Goal: Task Accomplishment & Management: Manage account settings

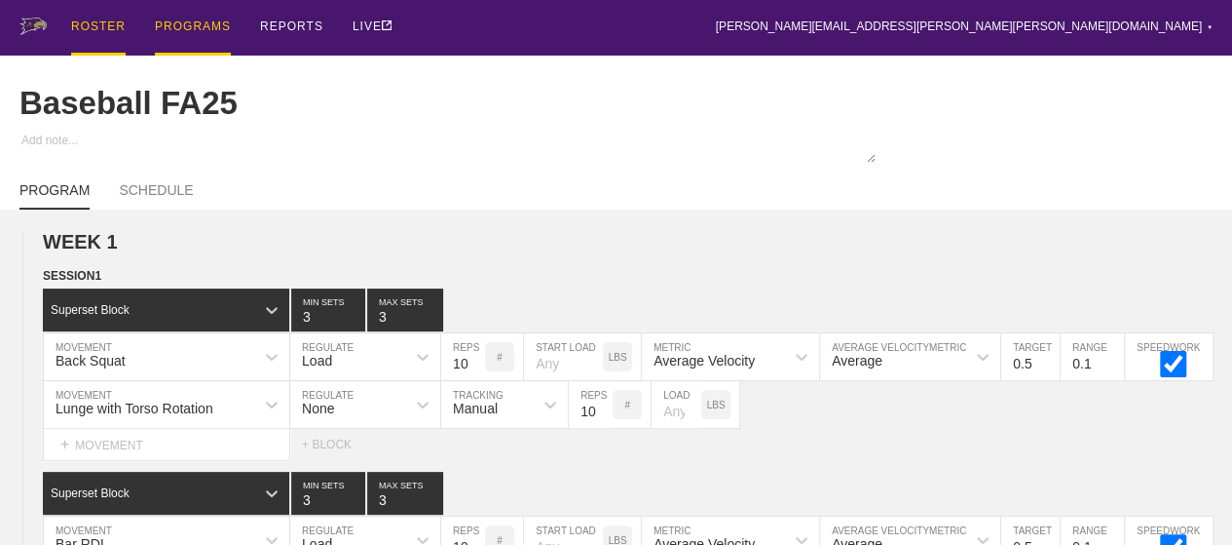
click at [104, 27] on div "ROSTER" at bounding box center [98, 28] width 55 height 56
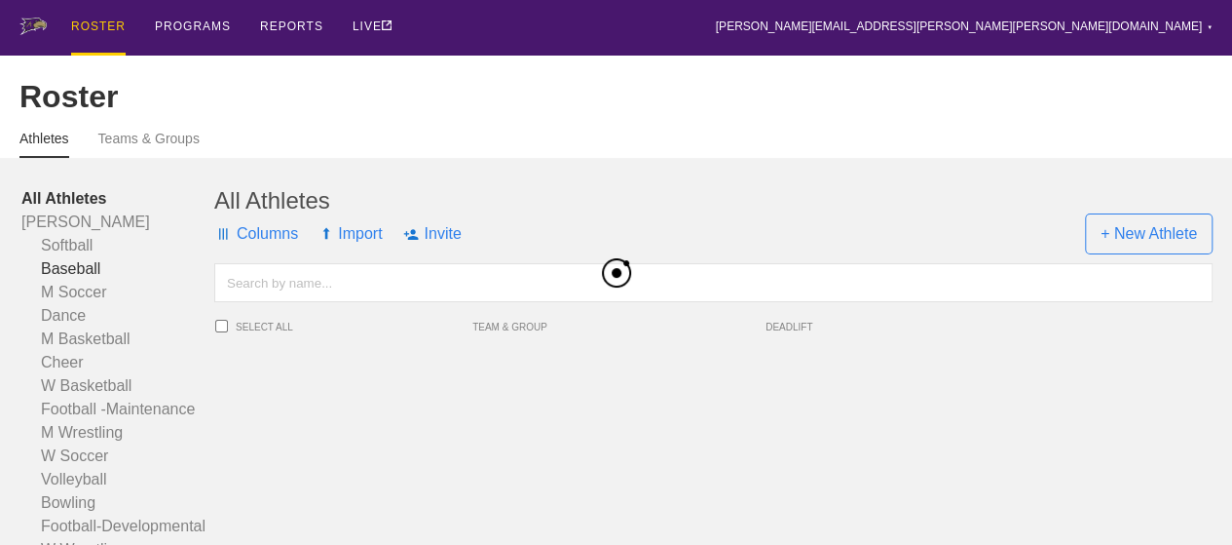
click at [72, 280] on link "Baseball" at bounding box center [117, 268] width 193 height 23
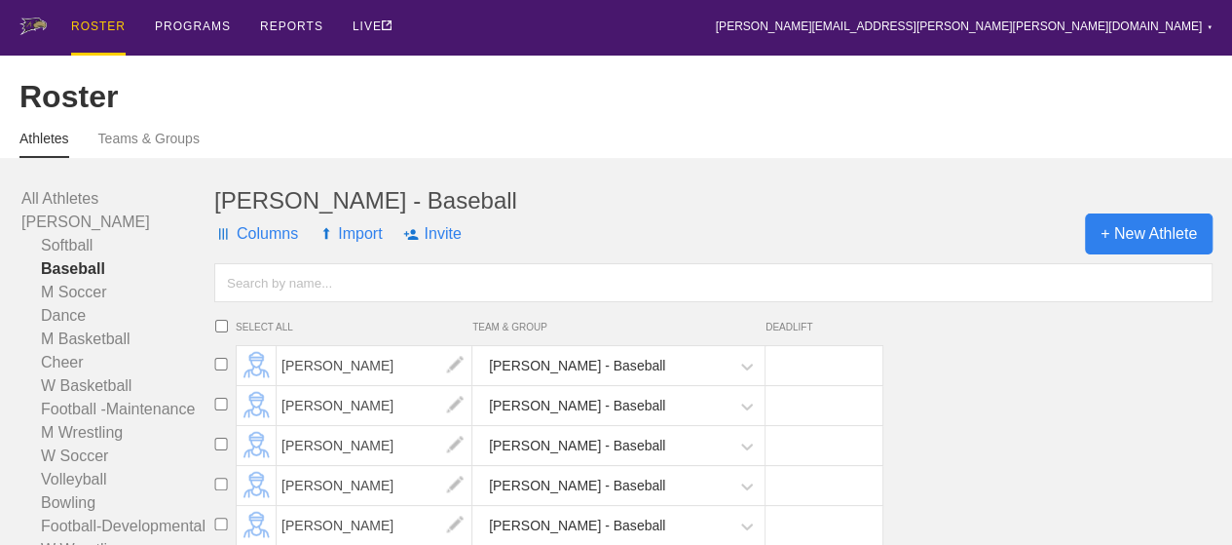
click at [1156, 254] on span "+ New Athlete" at bounding box center [1149, 233] width 128 height 41
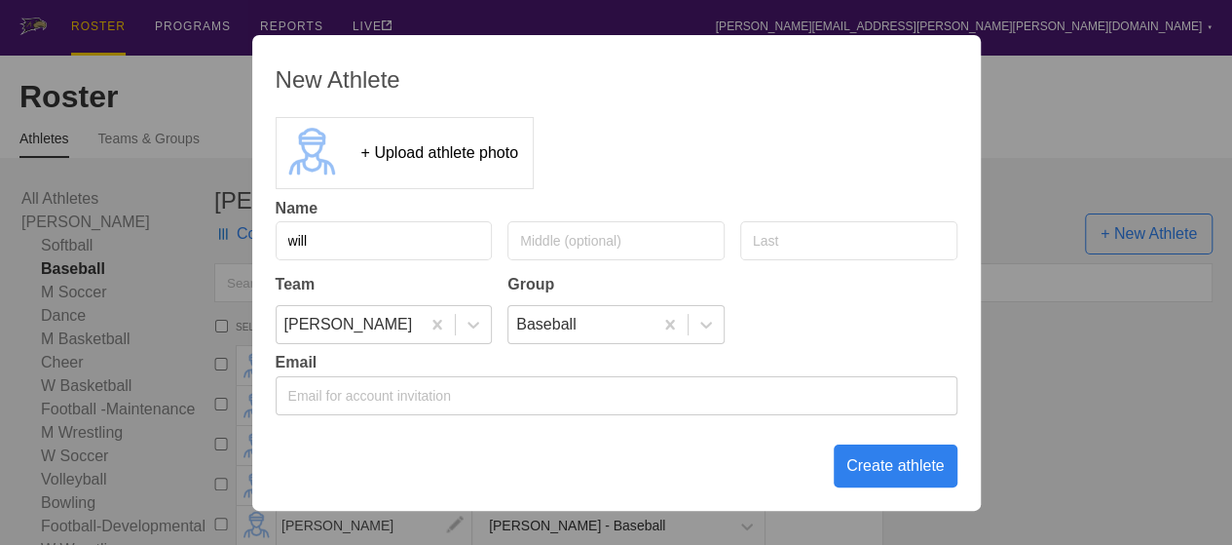
type input "will"
click at [921, 244] on input "text" at bounding box center [848, 240] width 217 height 39
type input "[PERSON_NAME]"
click at [854, 465] on div "Create athlete" at bounding box center [896, 465] width 124 height 43
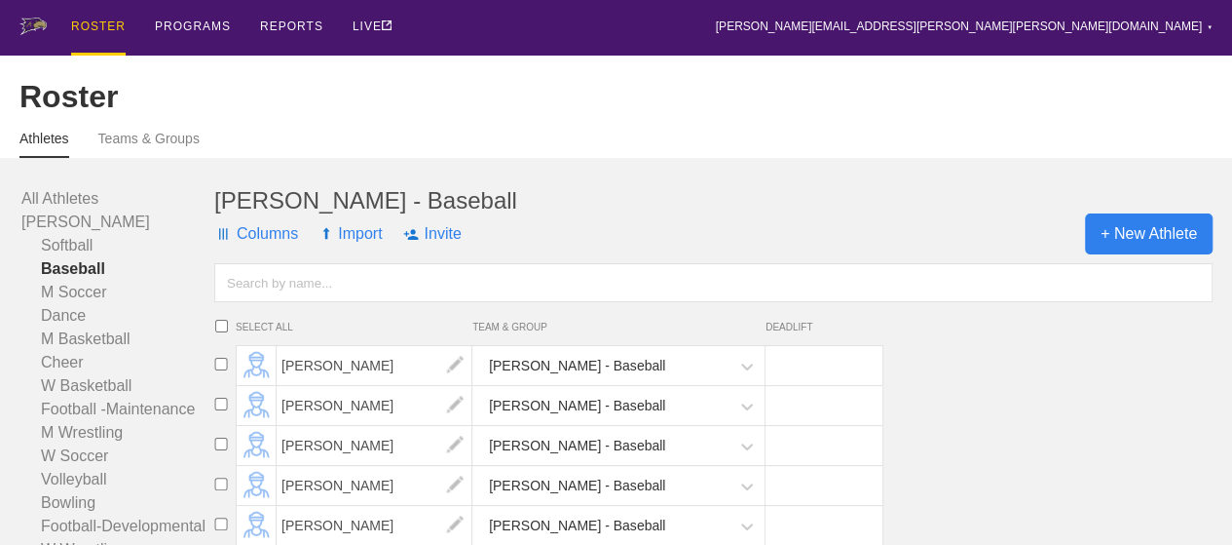
click at [1161, 254] on span "+ New Athlete" at bounding box center [1149, 233] width 128 height 41
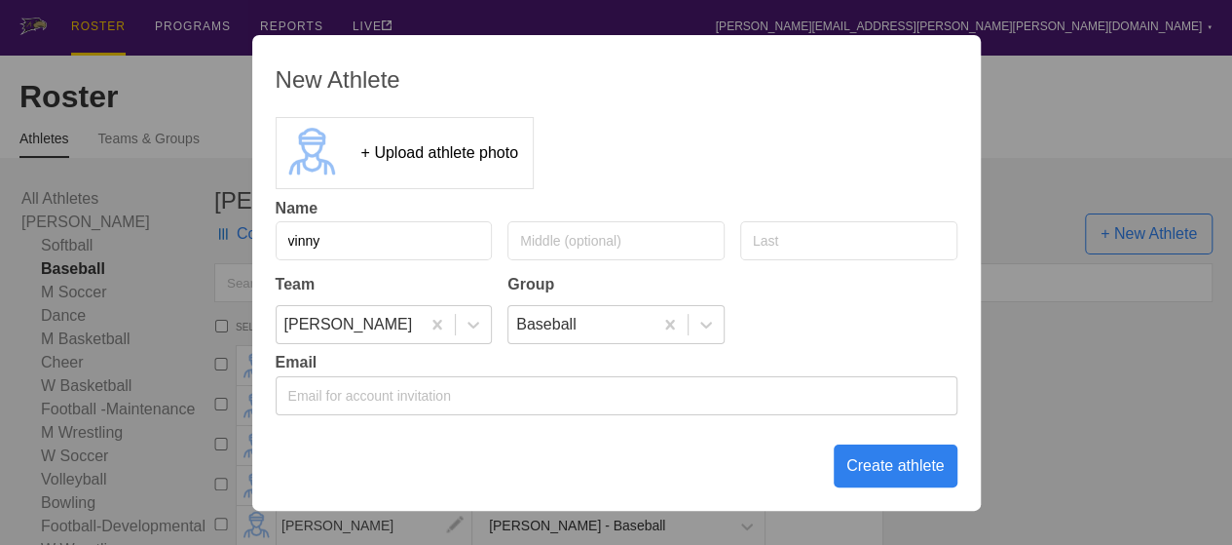
type input "vinny"
click at [812, 257] on input "text" at bounding box center [848, 240] width 217 height 39
type input "[PERSON_NAME]"
click at [902, 464] on div "Create athlete" at bounding box center [896, 465] width 124 height 43
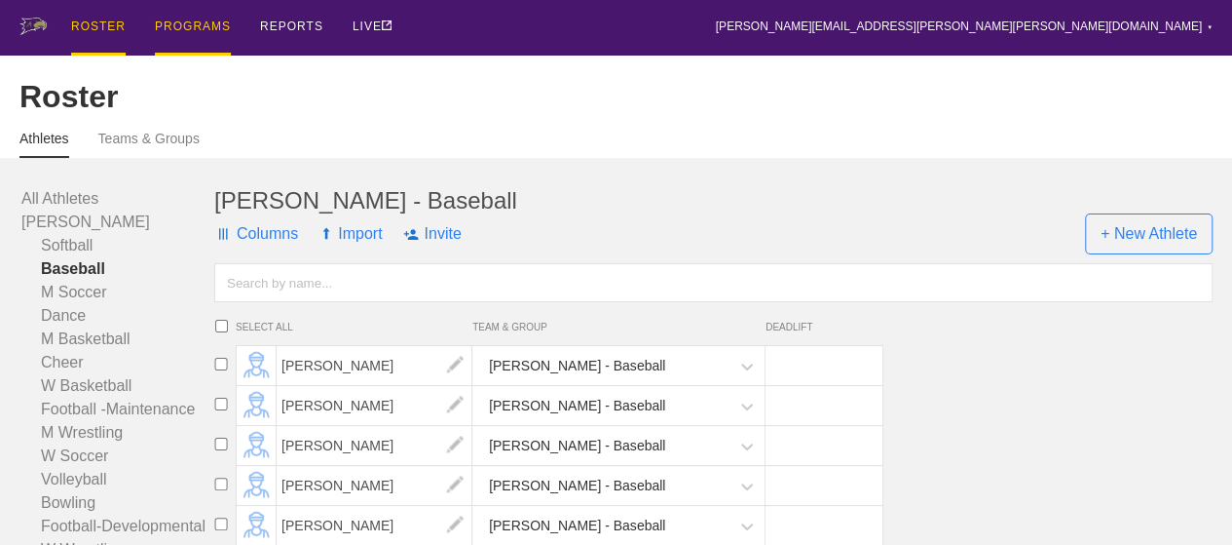
click at [187, 26] on div "PROGRAMS" at bounding box center [193, 28] width 76 height 56
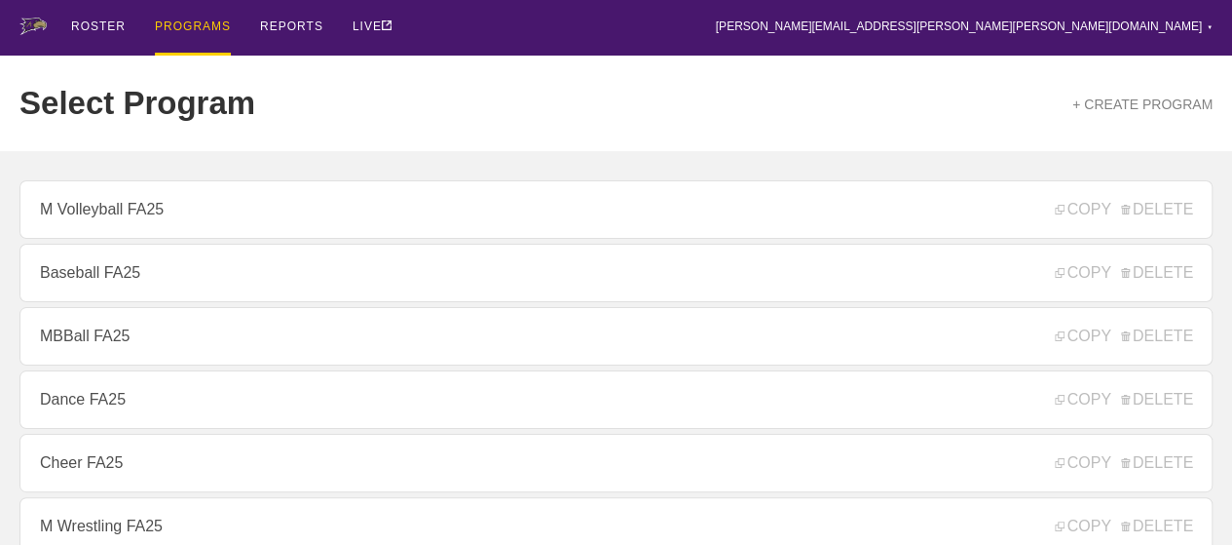
click at [499, 40] on div "ROSTER PROGRAMS REPORTS LIVE [PERSON_NAME][EMAIL_ADDRESS][PERSON_NAME][PERSON_N…" at bounding box center [615, 28] width 1193 height 56
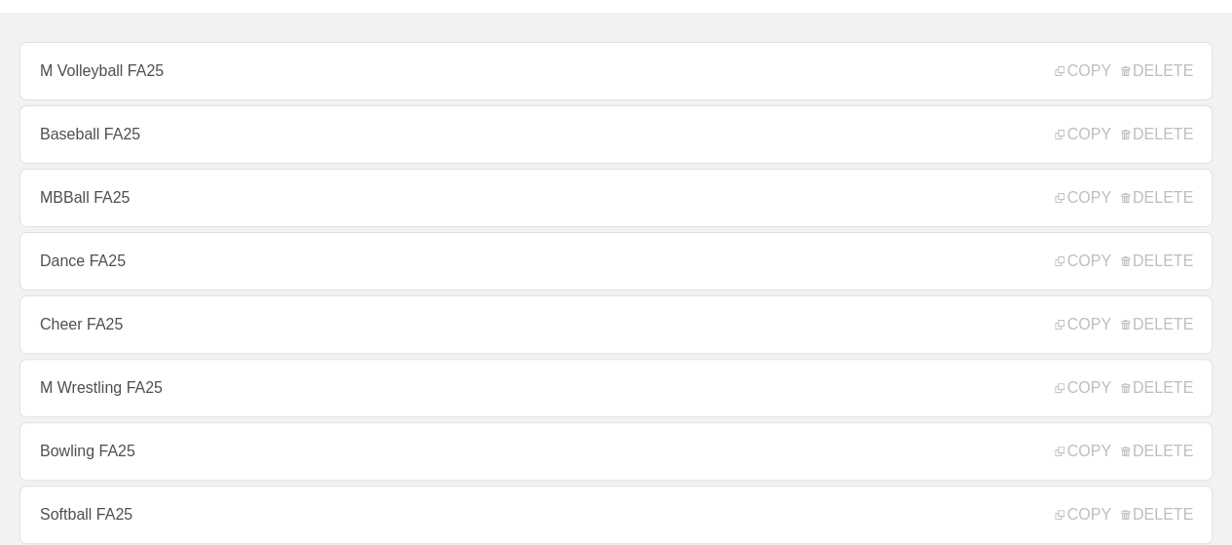
scroll to position [117, 0]
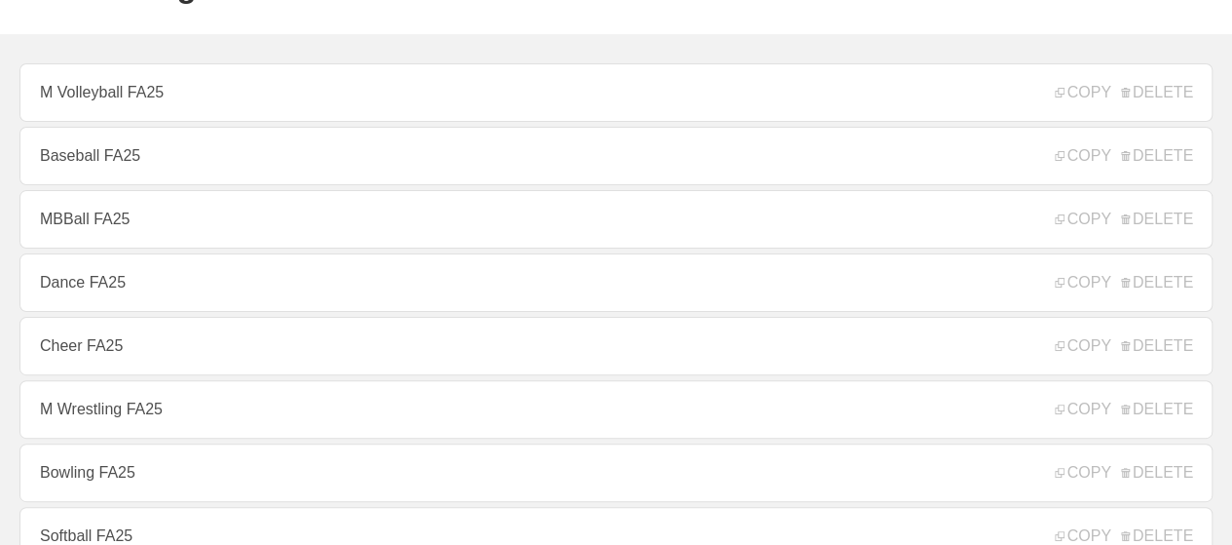
click at [142, 163] on link "Baseball FA25" at bounding box center [615, 156] width 1193 height 58
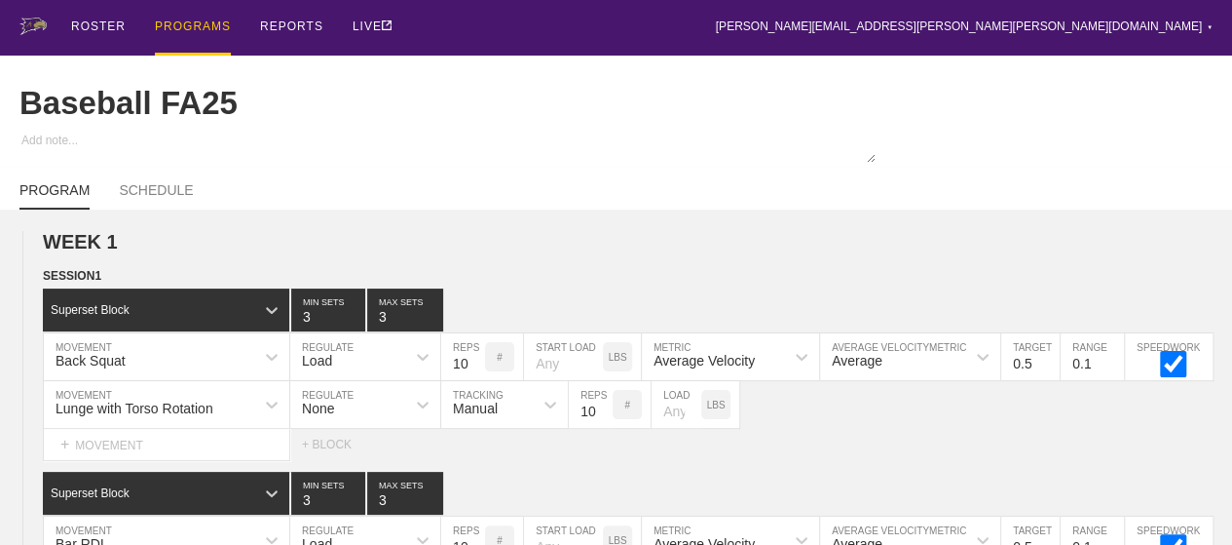
click at [188, 30] on div "PROGRAMS" at bounding box center [193, 28] width 76 height 56
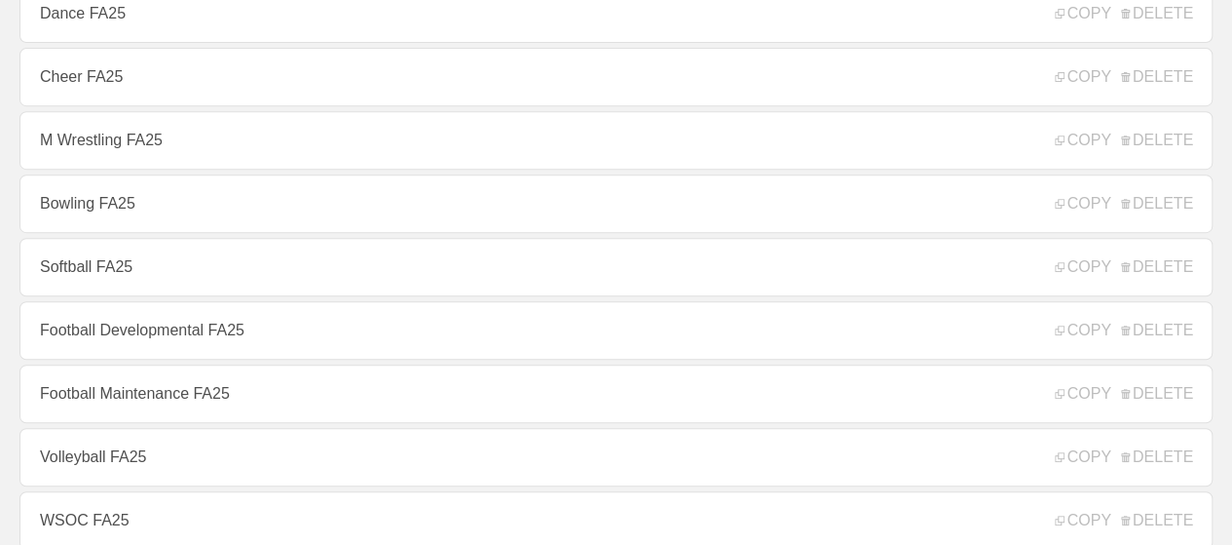
scroll to position [390, 0]
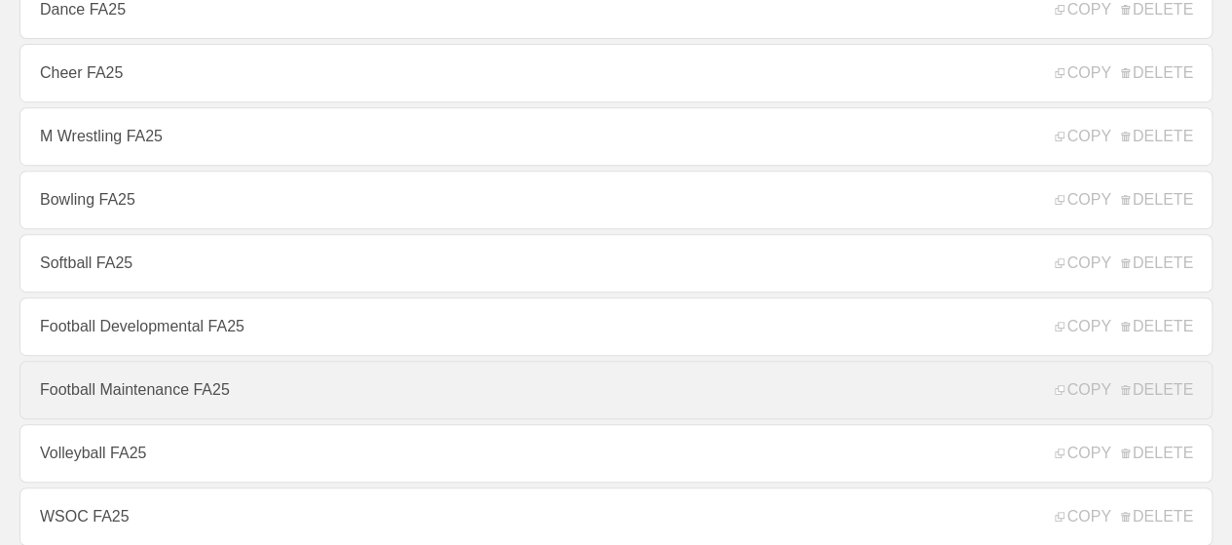
click at [175, 382] on link "Football Maintenance FA25" at bounding box center [615, 389] width 1193 height 58
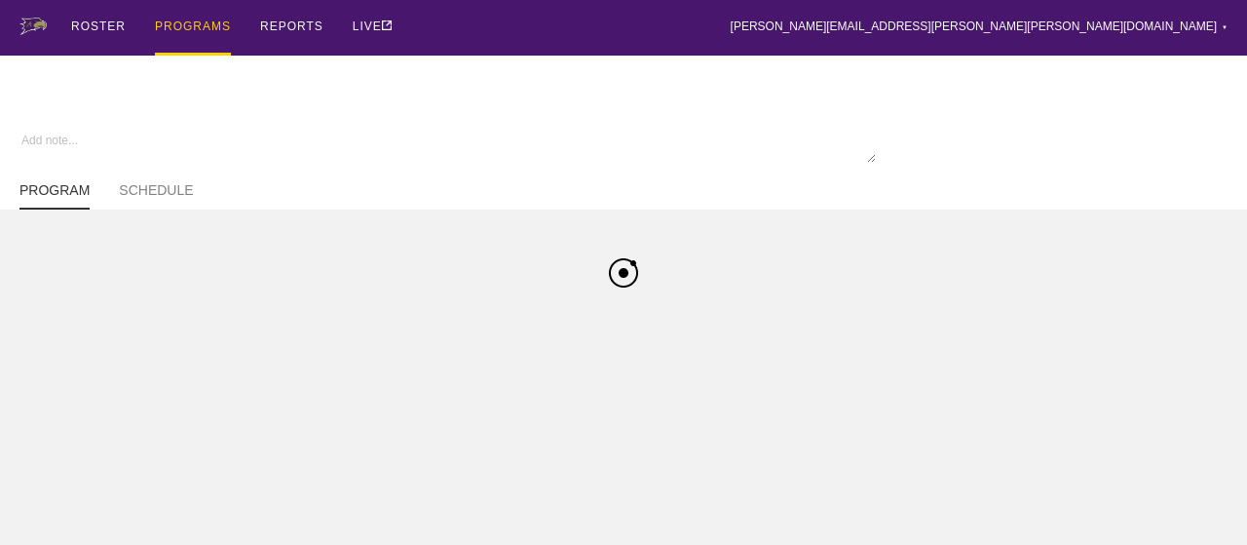
type textarea "x"
type input "Football Maintenance FA25"
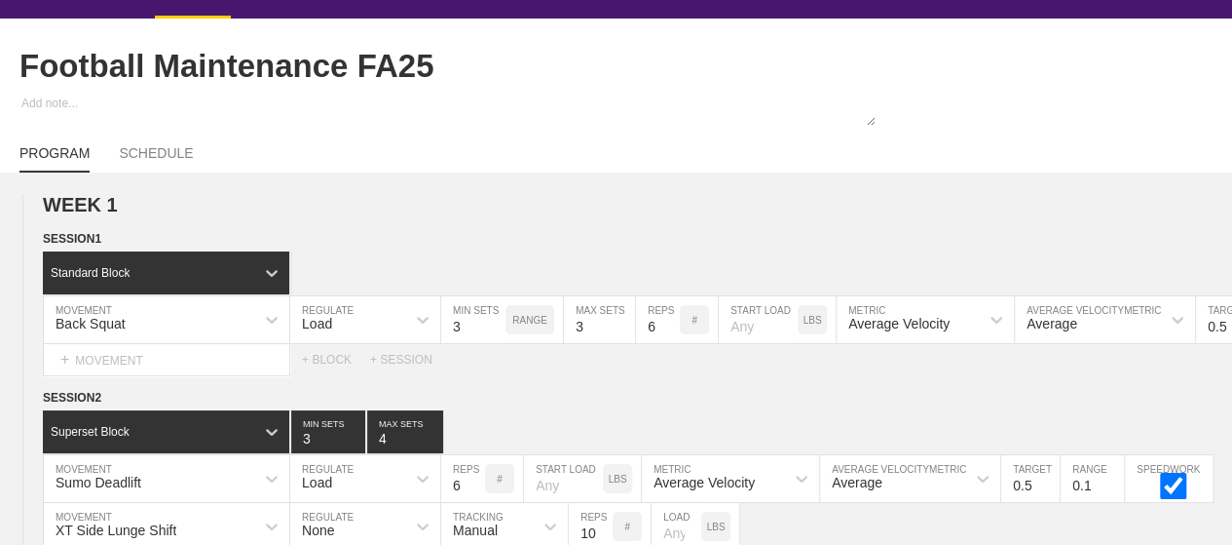
scroll to position [39, 0]
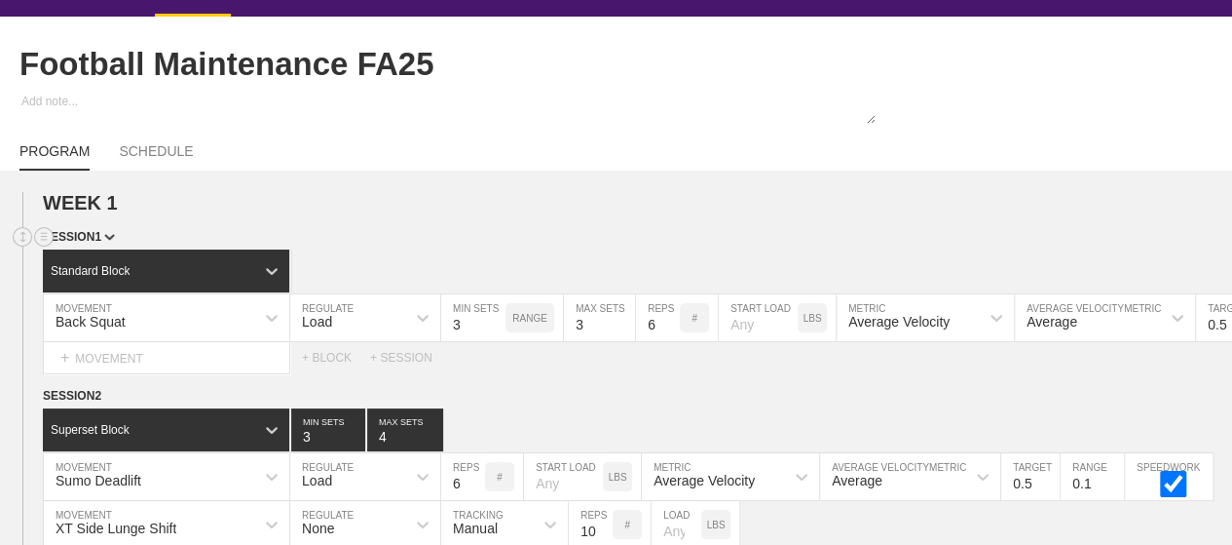
drag, startPoint x: 572, startPoint y: 237, endPoint x: 437, endPoint y: 254, distance: 135.6
click at [437, 249] on div "SESSION 1" at bounding box center [637, 238] width 1189 height 22
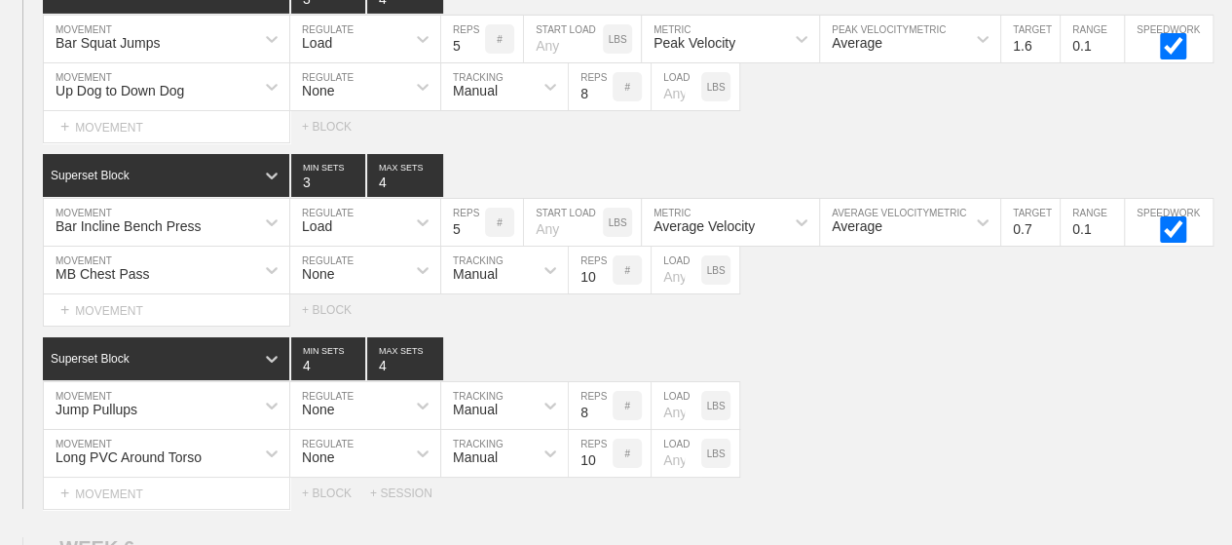
scroll to position [7387, 0]
